Goal: Register for event/course

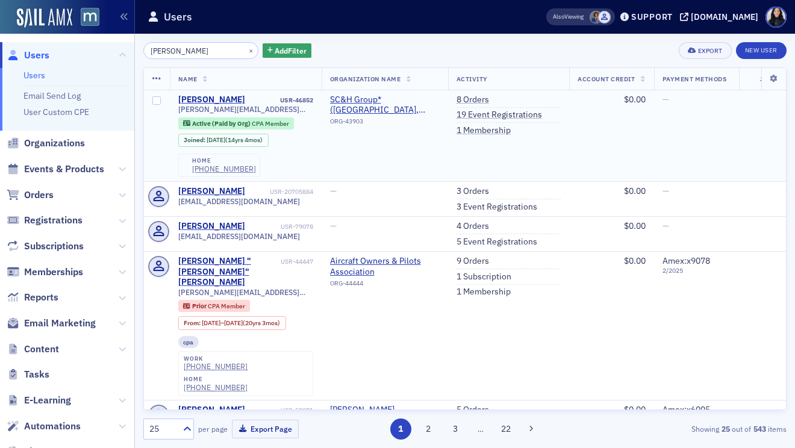
type input "[PERSON_NAME]"
drag, startPoint x: 270, startPoint y: 111, endPoint x: 176, endPoint y: 111, distance: 93.9
click at [176, 111] on td "James Eaton USR-46852 james.f.eaton@gmail.com Active (Paid by Org) CPA Member J…" at bounding box center [246, 136] width 152 height 92
copy span "james.f.eaton@gmail.com"
type input "[PERSON_NAME]"
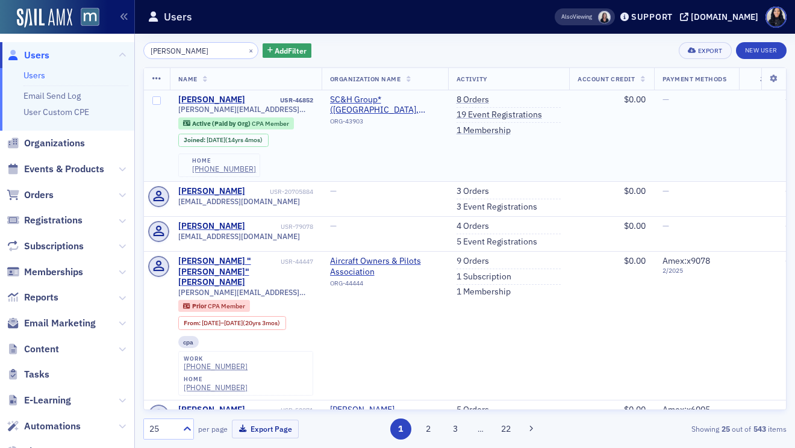
click at [373, 178] on td "SC&H Group* (Sparks Glencoe, MD) ORG-43903" at bounding box center [384, 136] width 126 height 92
click at [482, 117] on link "19 Event Registrations" at bounding box center [498, 115] width 85 height 11
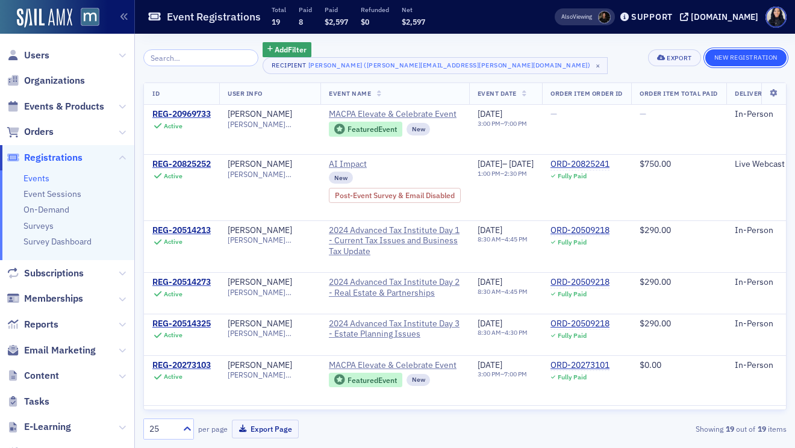
click at [718, 58] on button "New Registration" at bounding box center [745, 57] width 81 height 17
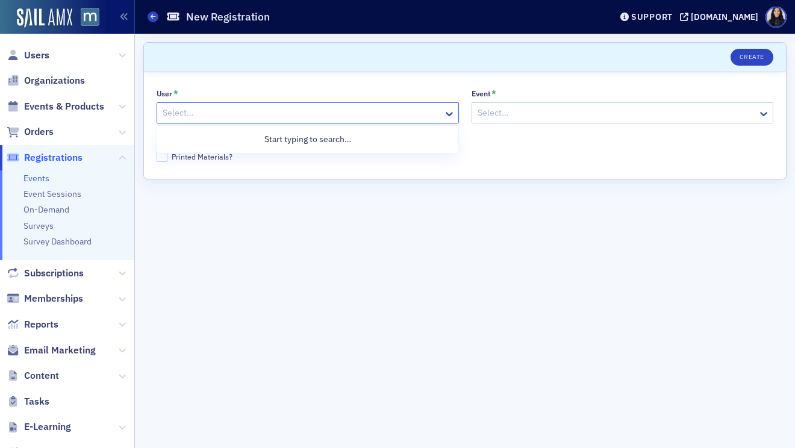
click at [394, 112] on div at bounding box center [301, 112] width 281 height 15
click at [490, 111] on div at bounding box center [616, 112] width 281 height 15
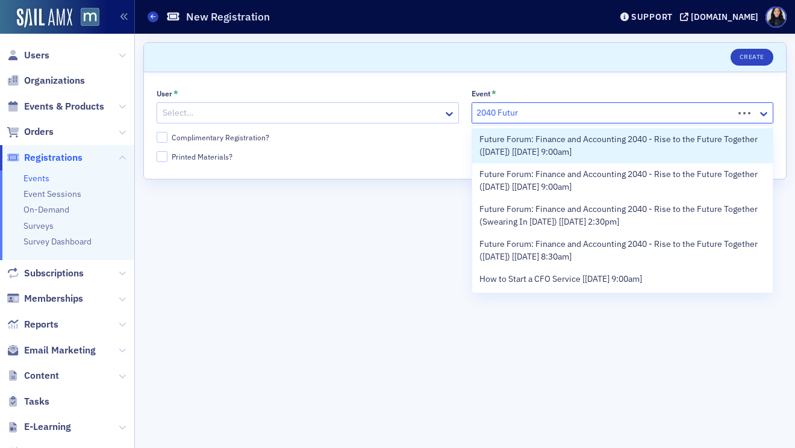
type input "2040 Future"
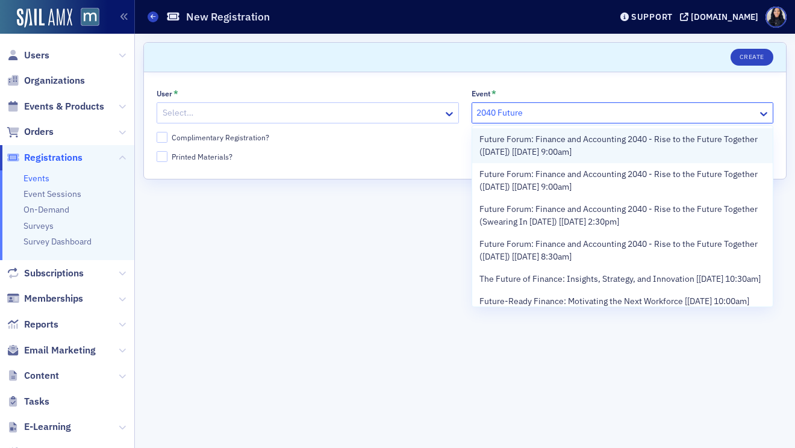
click at [507, 141] on span "Future Forum: Finance and Accounting 2040 - Rise to the Future Together (Octobe…" at bounding box center [622, 145] width 287 height 25
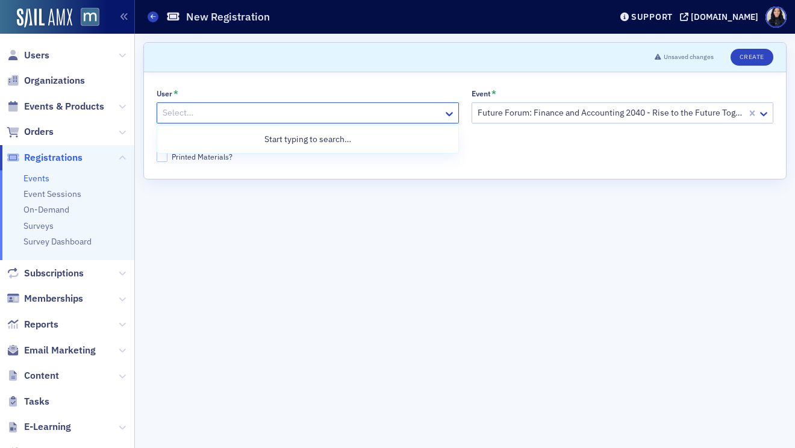
click at [424, 116] on div at bounding box center [301, 112] width 281 height 15
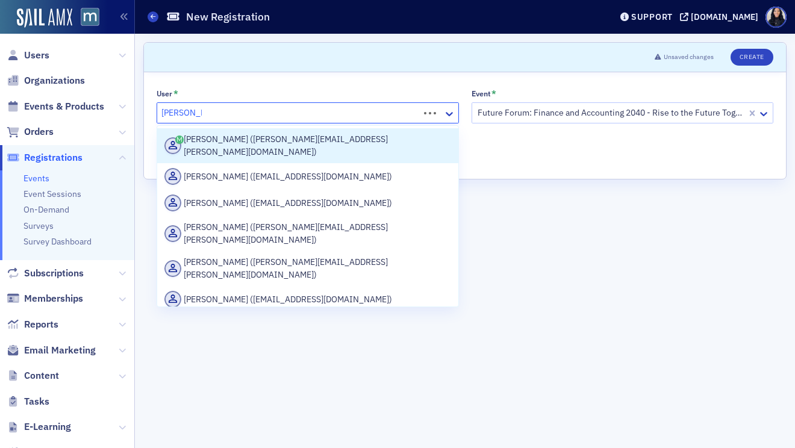
type input "[PERSON_NAME]"
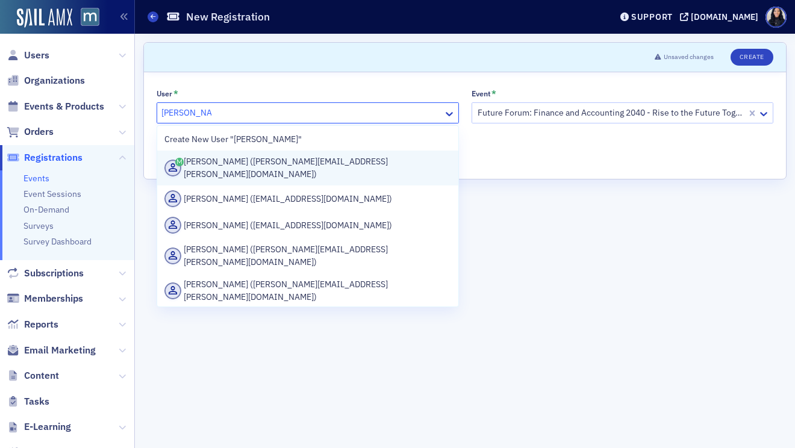
click at [404, 163] on div "[PERSON_NAME] ([PERSON_NAME][EMAIL_ADDRESS][PERSON_NAME][DOMAIN_NAME])" at bounding box center [307, 167] width 287 height 25
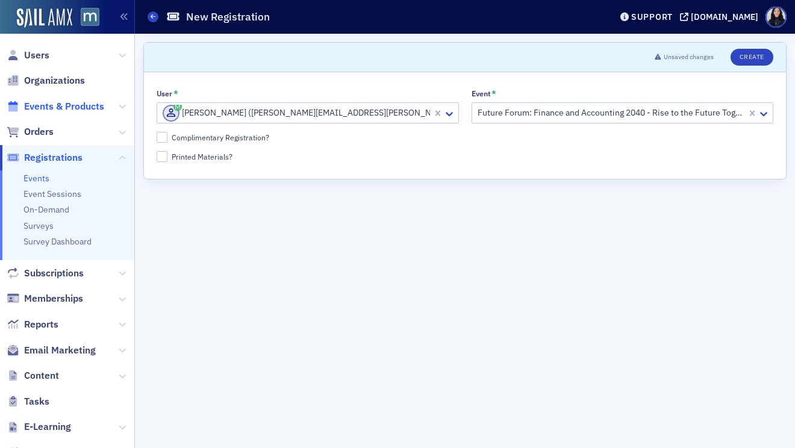
click at [83, 105] on span "Events & Products" at bounding box center [64, 106] width 80 height 13
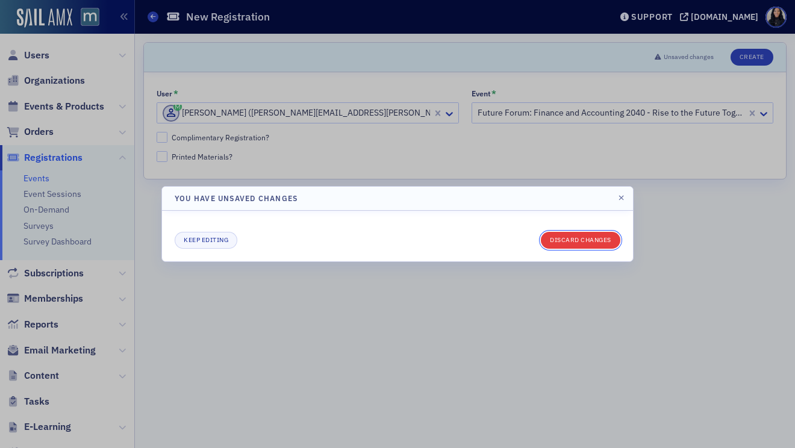
click at [593, 238] on button "Discard changes" at bounding box center [580, 240] width 79 height 17
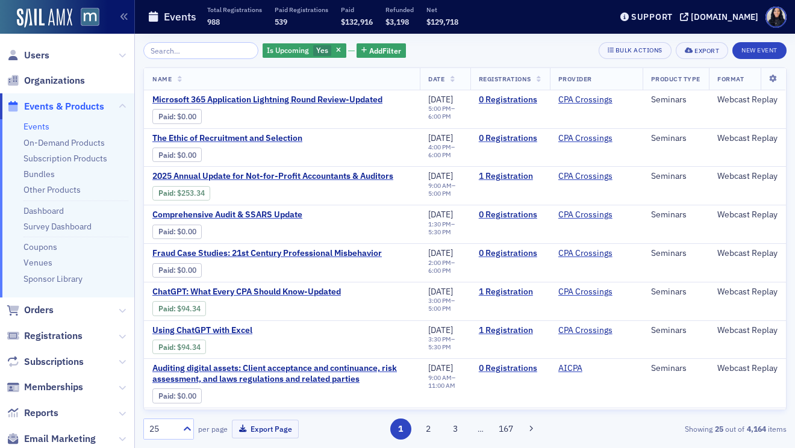
click at [217, 54] on input "search" at bounding box center [200, 50] width 115 height 17
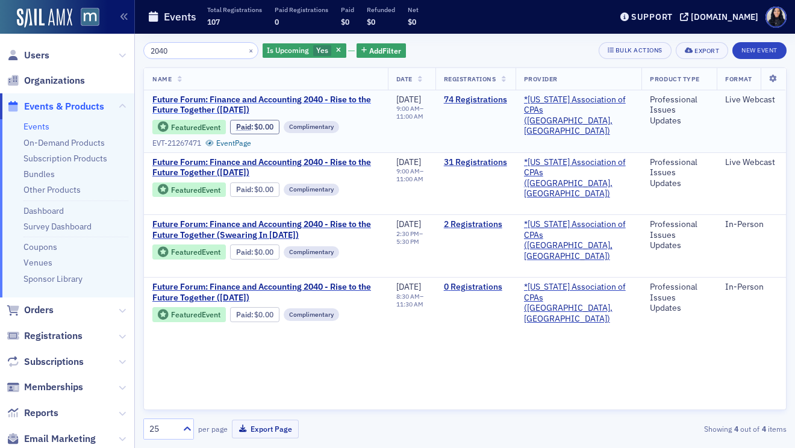
type input "2040"
click at [210, 107] on span "Future Forum: Finance and Accounting 2040 - Rise to the Future Together ([DATE])" at bounding box center [265, 105] width 227 height 21
click at [477, 96] on link "74 Registrations" at bounding box center [475, 100] width 63 height 11
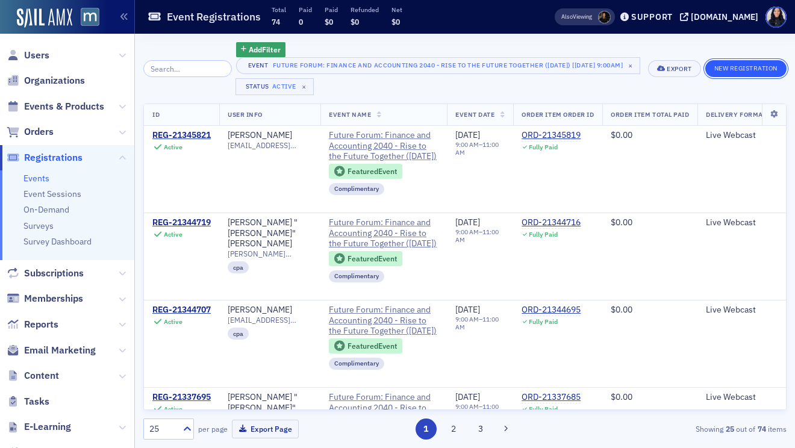
click at [772, 68] on button "New Registration" at bounding box center [745, 68] width 81 height 17
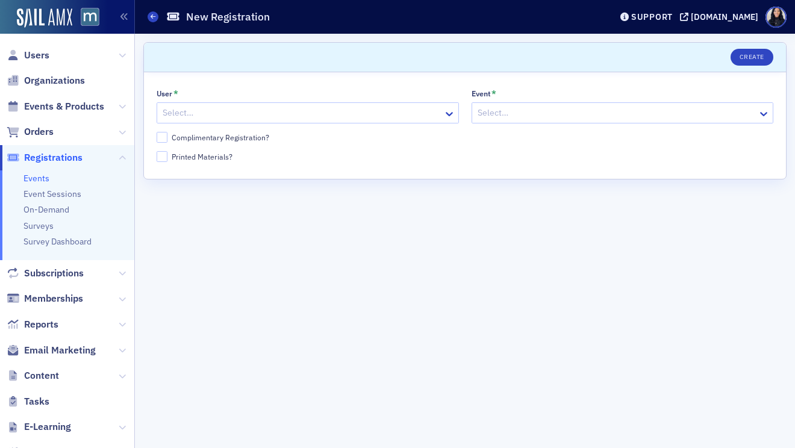
click at [577, 115] on div at bounding box center [616, 112] width 281 height 15
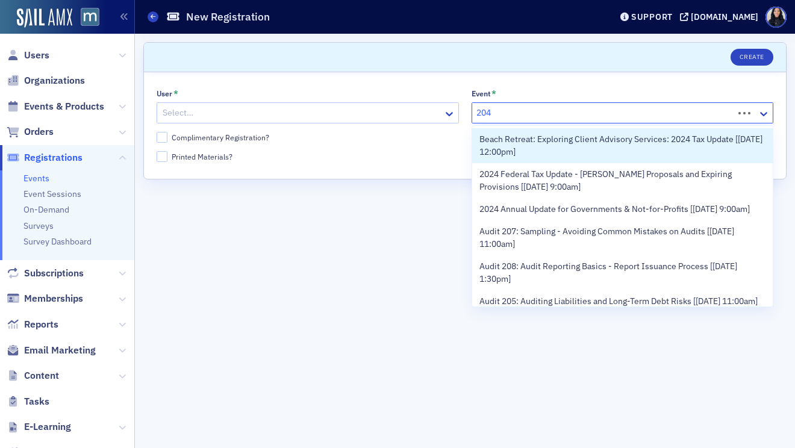
type input "2040"
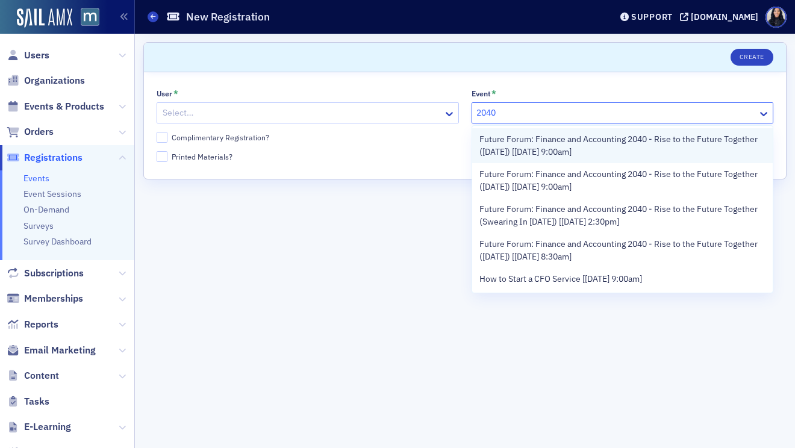
click at [565, 150] on span "Future Forum: Finance and Accounting 2040 - Rise to the Future Together (Octobe…" at bounding box center [622, 145] width 287 height 25
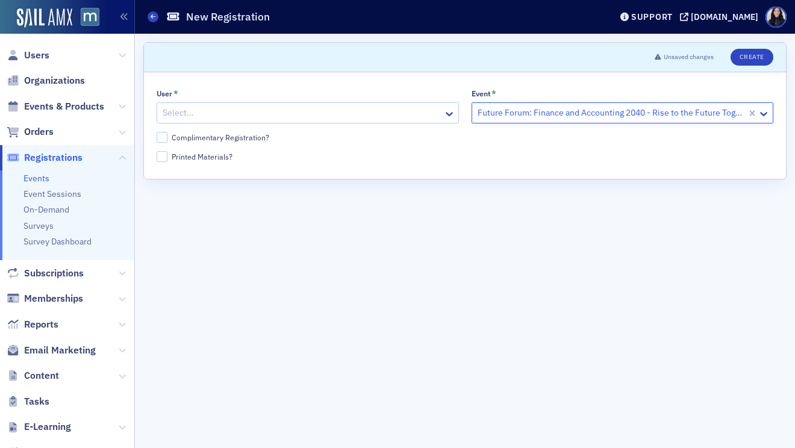
click at [403, 113] on div at bounding box center [301, 112] width 281 height 15
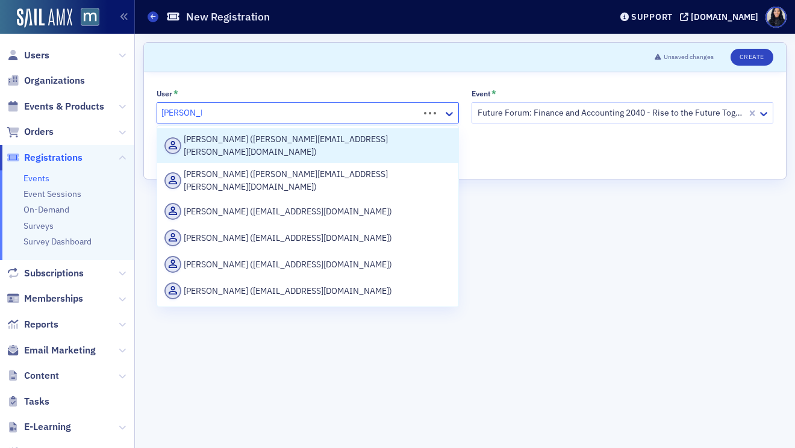
type input "[PERSON_NAME]"
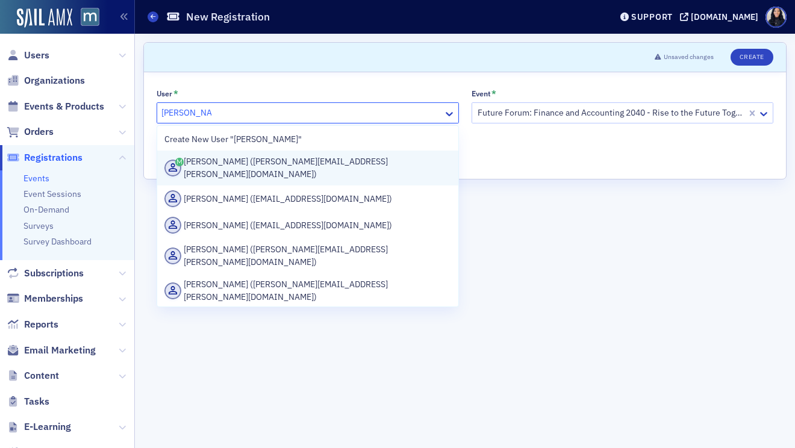
click at [366, 160] on div "[PERSON_NAME] ([PERSON_NAME][EMAIL_ADDRESS][PERSON_NAME][DOMAIN_NAME])" at bounding box center [307, 167] width 287 height 25
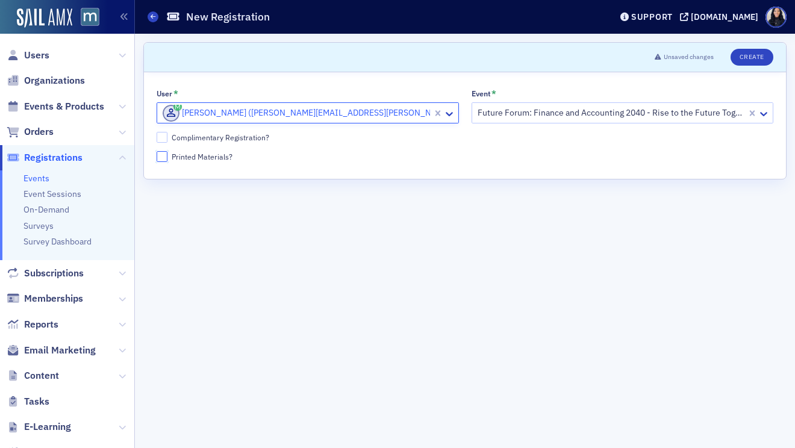
click at [163, 158] on input "Printed Materials?" at bounding box center [162, 156] width 11 height 11
checkbox input "true"
click at [162, 139] on input "Complimentary Registration?" at bounding box center [162, 137] width 11 height 11
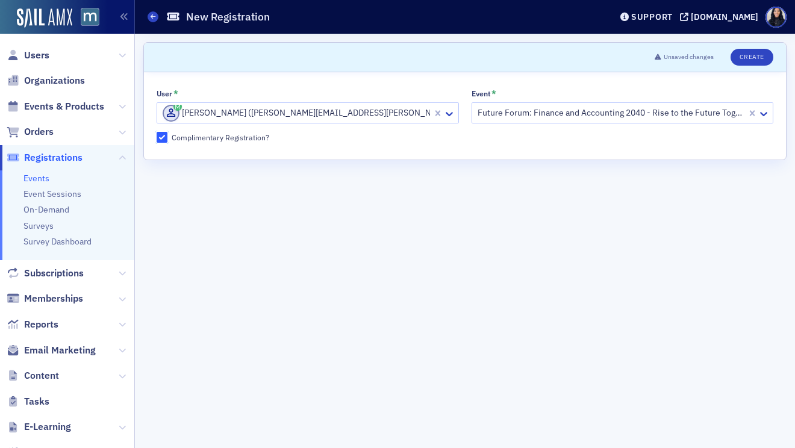
click at [162, 139] on input "Complimentary Registration?" at bounding box center [162, 137] width 11 height 11
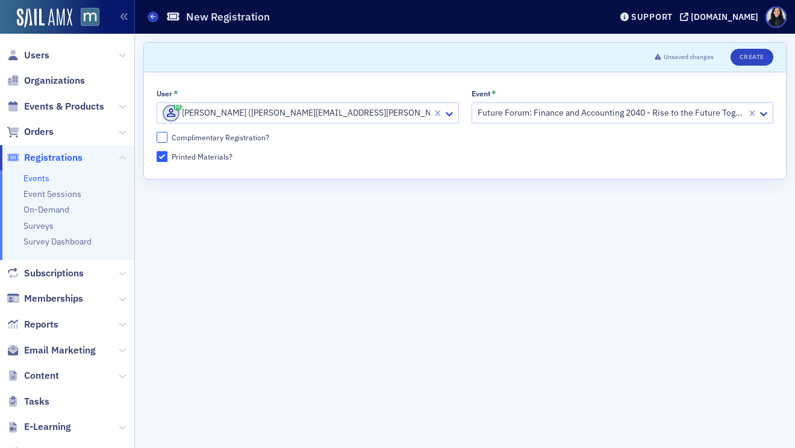
click at [162, 139] on input "Complimentary Registration?" at bounding box center [162, 137] width 11 height 11
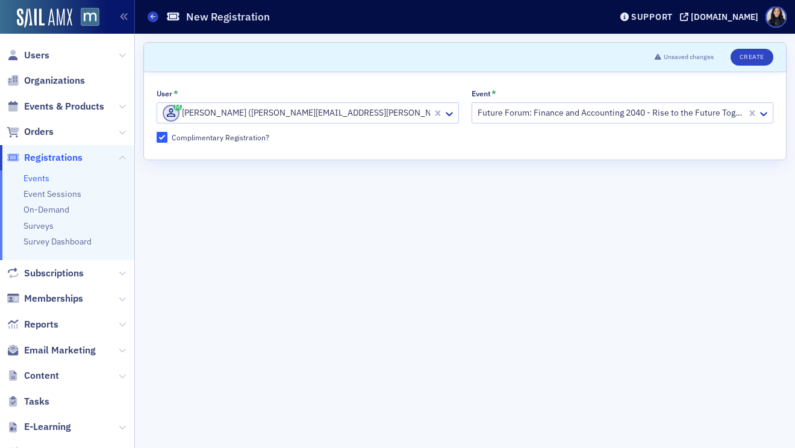
click at [162, 139] on input "Complimentary Registration?" at bounding box center [162, 137] width 11 height 11
checkbox input "false"
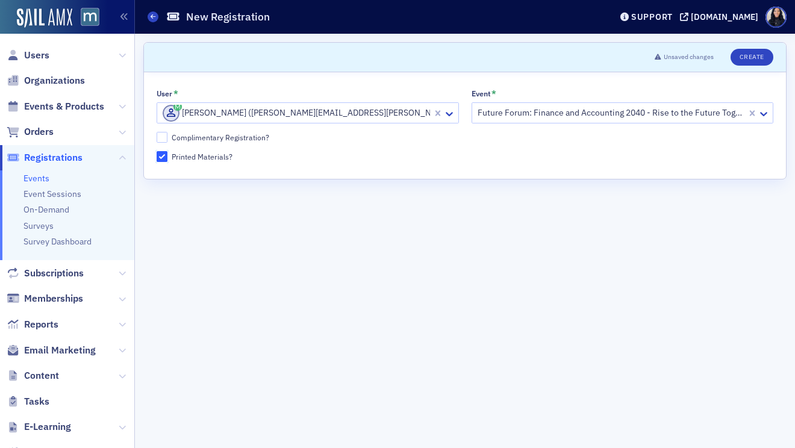
click at [161, 156] on input "Printed Materials?" at bounding box center [162, 156] width 11 height 11
checkbox input "false"
click at [748, 53] on button "Create" at bounding box center [751, 57] width 43 height 17
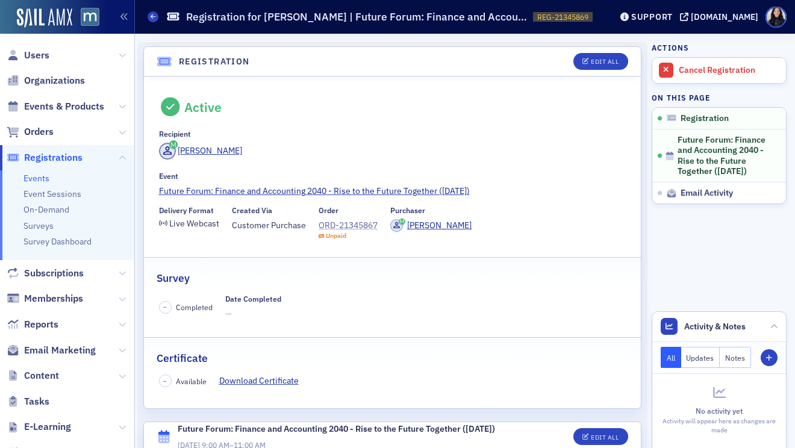
click at [340, 229] on div "ORD-21345867" at bounding box center [347, 225] width 59 height 13
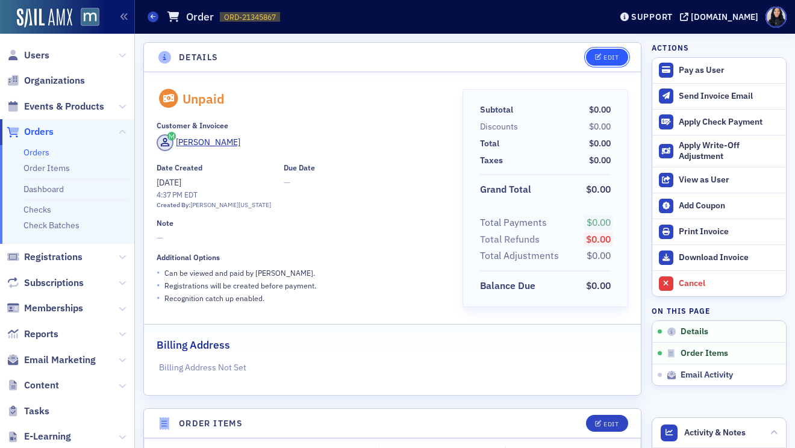
click at [603, 58] on span "Edit" at bounding box center [606, 57] width 23 height 7
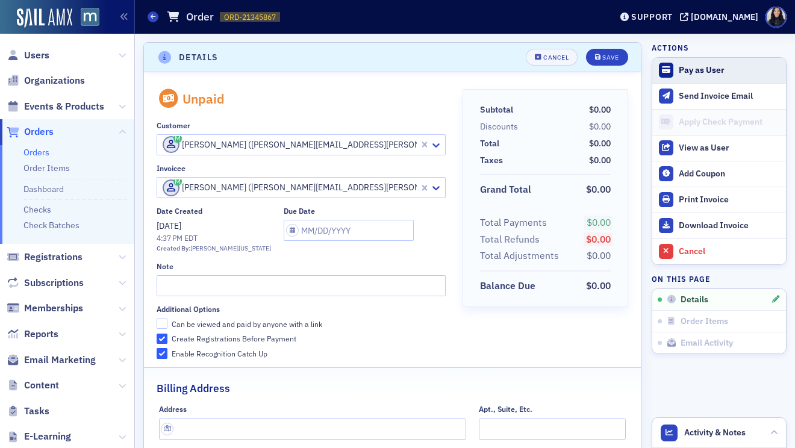
click at [705, 69] on div "Pay as User" at bounding box center [728, 70] width 101 height 11
